Goal: Transaction & Acquisition: Book appointment/travel/reservation

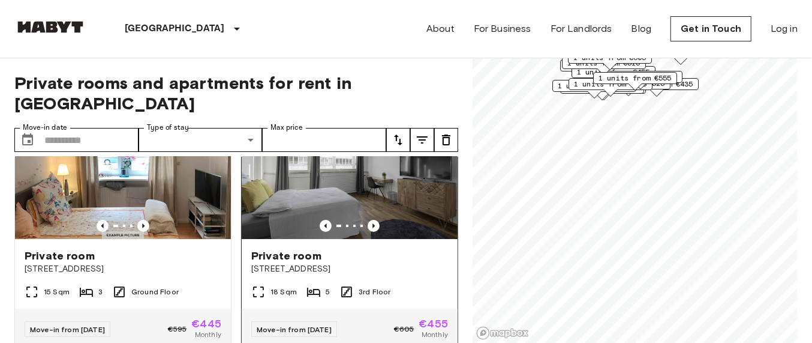
scroll to position [75, 0]
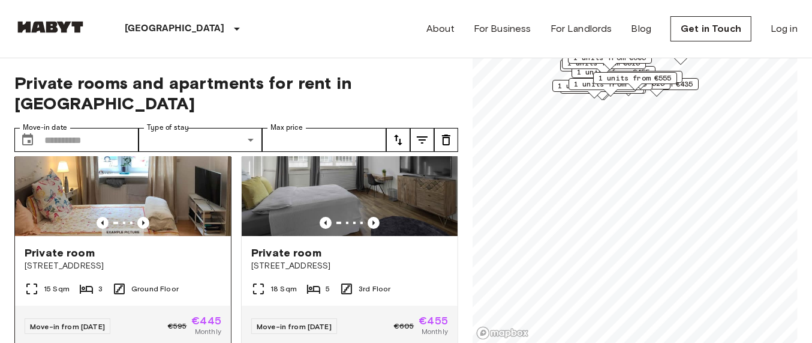
click at [173, 161] on img at bounding box center [123, 164] width 216 height 144
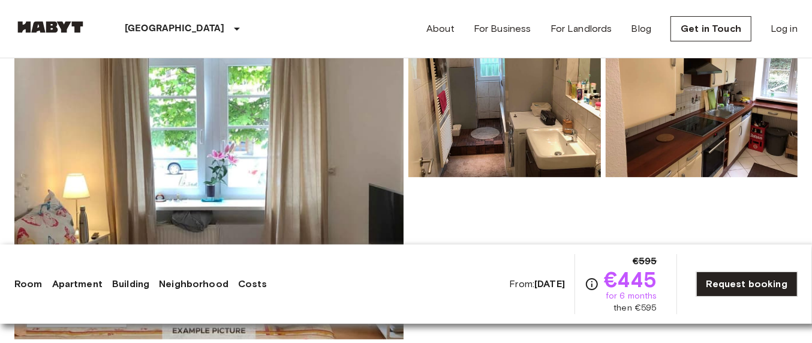
scroll to position [150, 0]
